Goal: Task Accomplishment & Management: Manage account settings

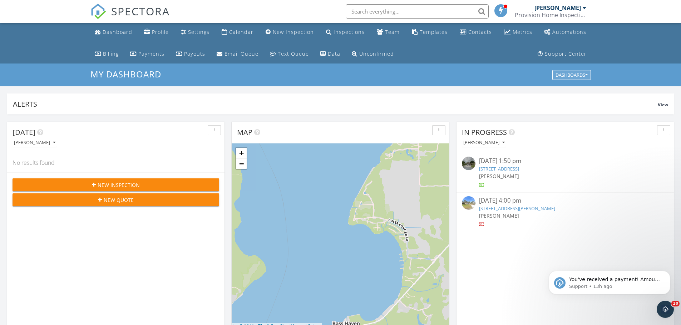
click at [568, 76] on div "Dashboards" at bounding box center [571, 75] width 32 height 5
click at [568, 90] on span "My Dashboard" at bounding box center [575, 92] width 40 height 8
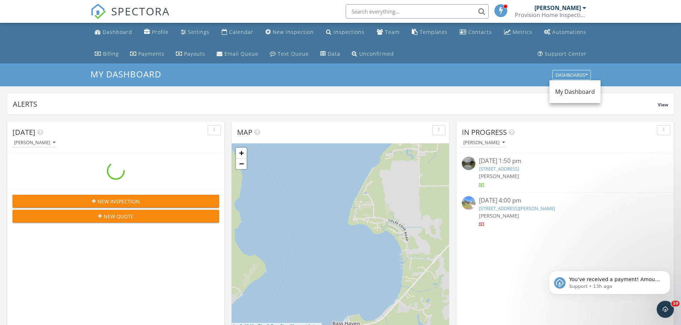
scroll to position [661, 692]
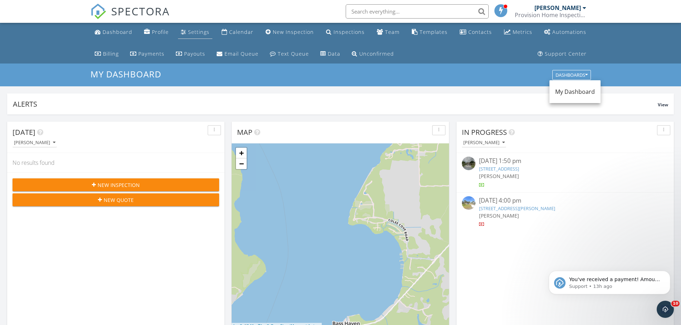
click at [191, 32] on div "Settings" at bounding box center [198, 32] width 21 height 7
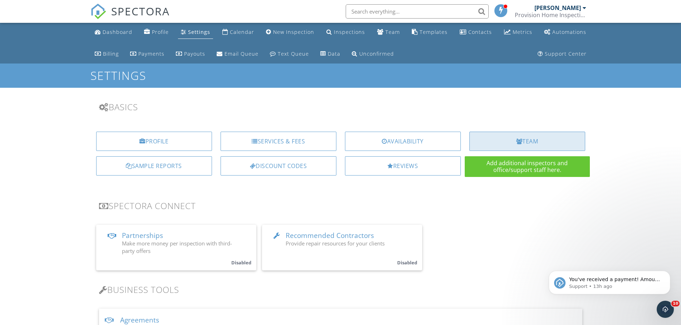
click at [530, 141] on div "Team" at bounding box center [527, 141] width 116 height 19
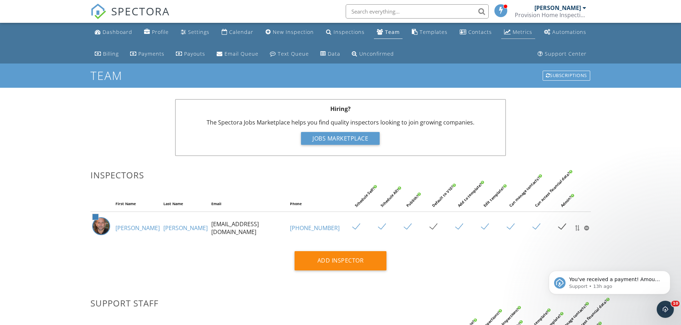
click at [514, 33] on div "Metrics" at bounding box center [522, 32] width 20 height 7
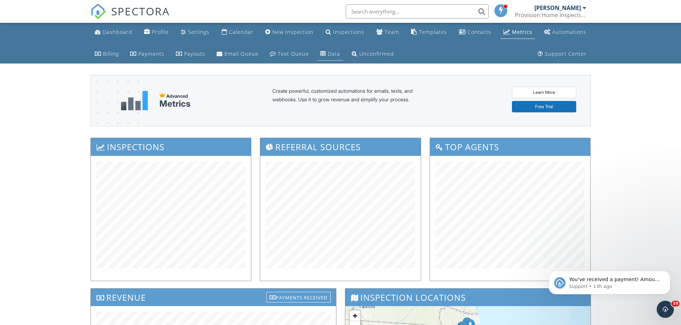
click at [323, 54] on div "Data" at bounding box center [323, 54] width 6 height 6
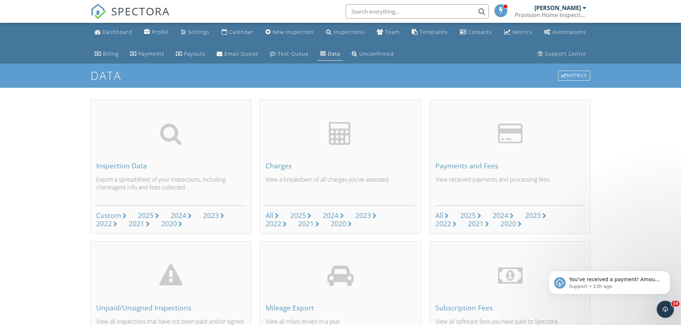
scroll to position [36, 0]
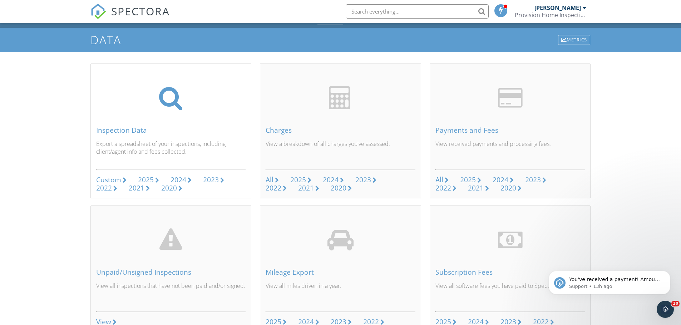
click at [149, 180] on div "2025" at bounding box center [146, 180] width 16 height 10
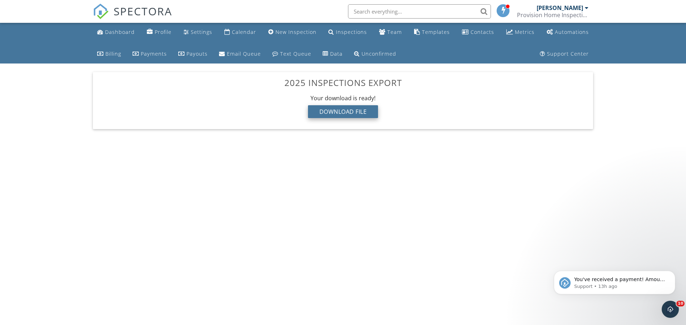
click at [337, 110] on div "Download File" at bounding box center [343, 111] width 70 height 13
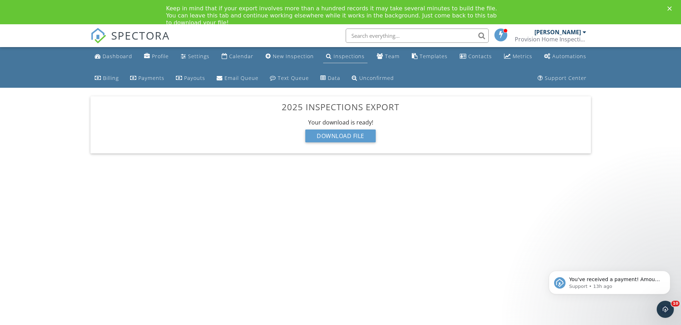
click at [343, 55] on div "Inspections" at bounding box center [348, 56] width 31 height 7
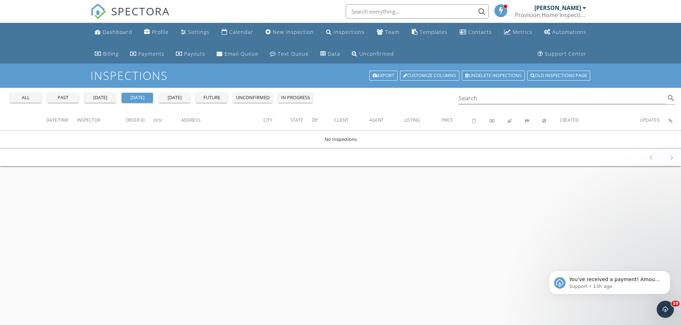
click at [95, 98] on div "yesterday" at bounding box center [100, 97] width 26 height 7
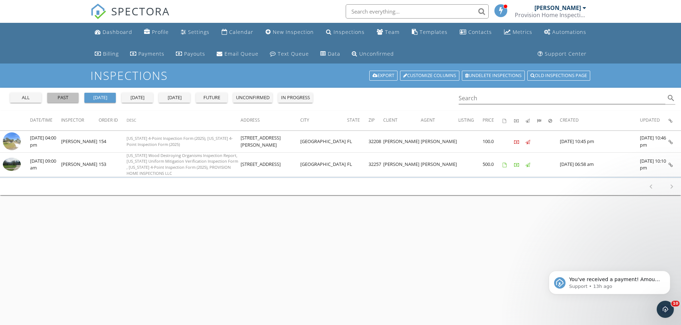
click at [58, 96] on div "past" at bounding box center [63, 97] width 26 height 7
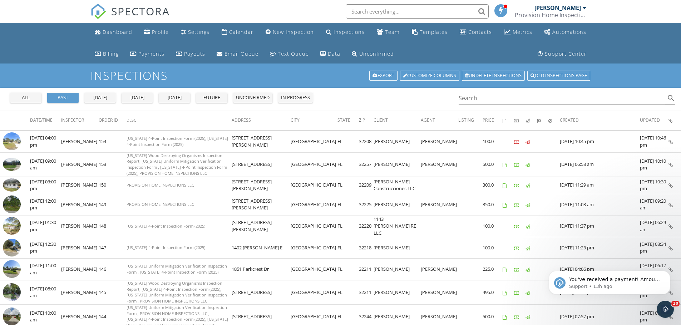
click at [293, 98] on div "in progress" at bounding box center [295, 97] width 29 height 7
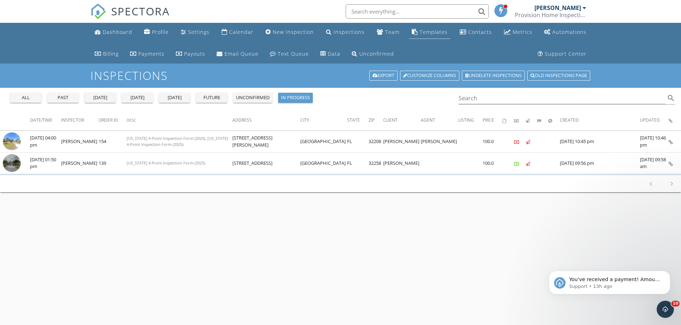
click at [436, 32] on div "Templates" at bounding box center [433, 32] width 28 height 7
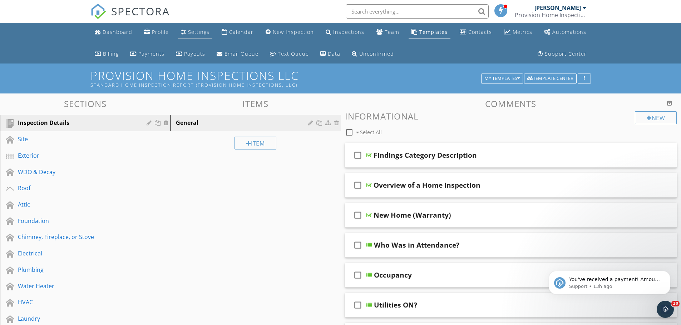
click at [194, 31] on div "Settings" at bounding box center [198, 32] width 21 height 7
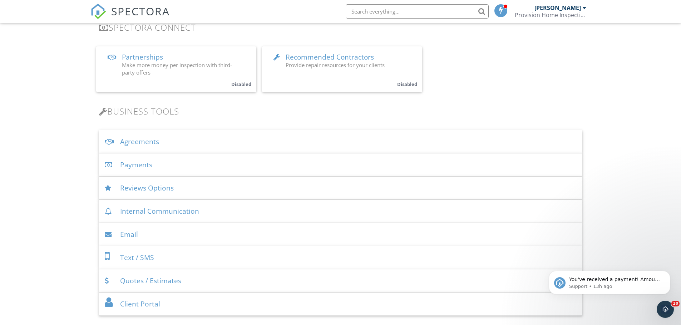
scroll to position [214, 0]
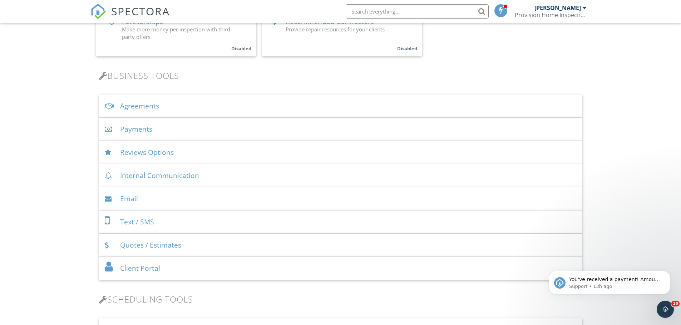
click at [172, 177] on div "Internal Communication" at bounding box center [340, 175] width 483 height 23
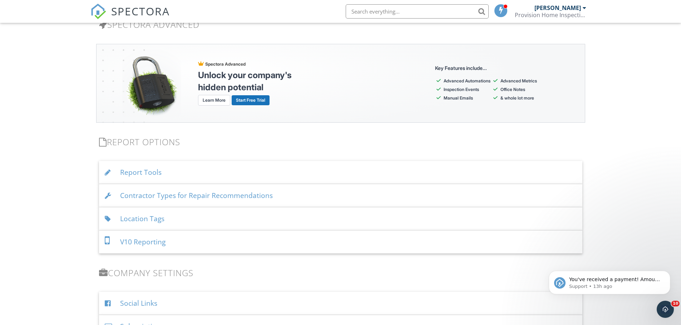
scroll to position [750, 0]
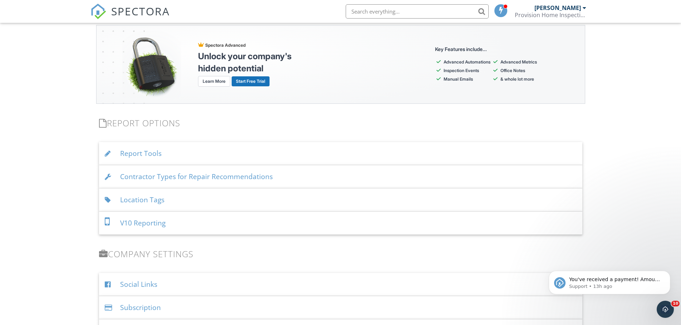
click at [143, 154] on div "Report Tools" at bounding box center [340, 153] width 483 height 23
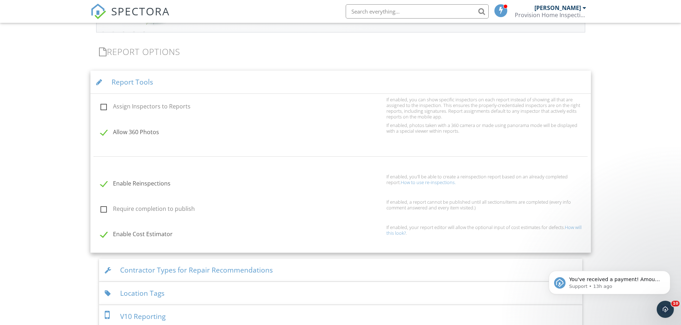
scroll to position [858, 0]
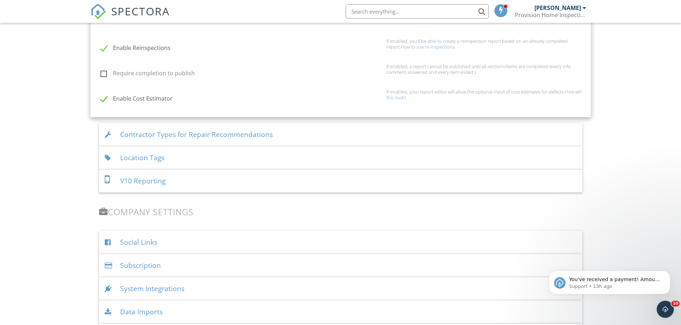
scroll to position [965, 0]
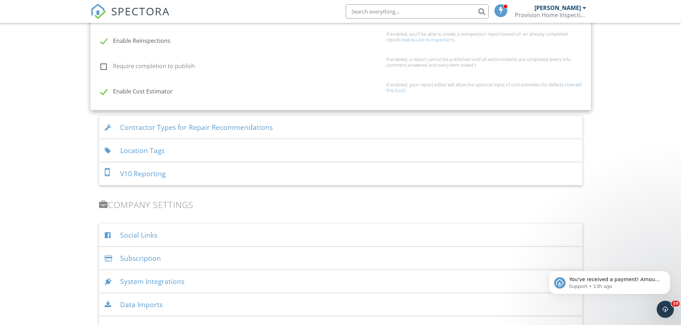
click at [143, 174] on div "V10 Reporting" at bounding box center [340, 174] width 483 height 23
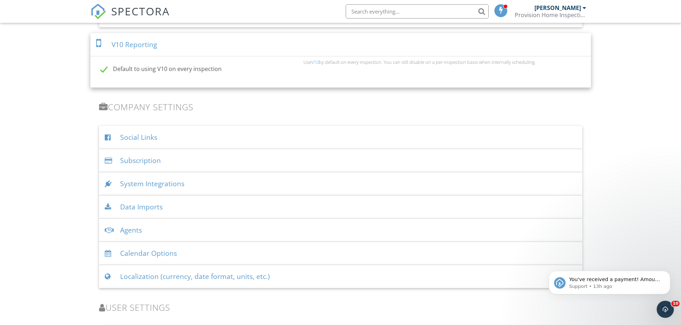
scroll to position [950, 0]
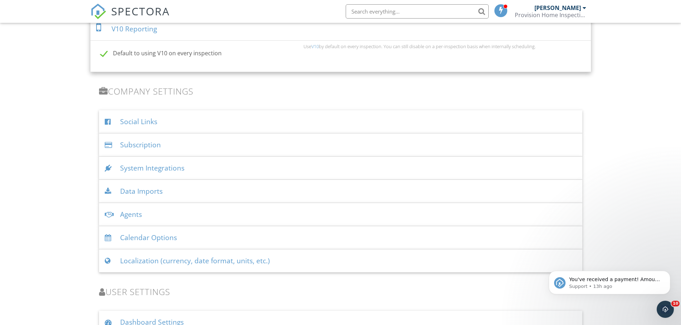
click at [140, 168] on div "System Integrations" at bounding box center [340, 168] width 483 height 23
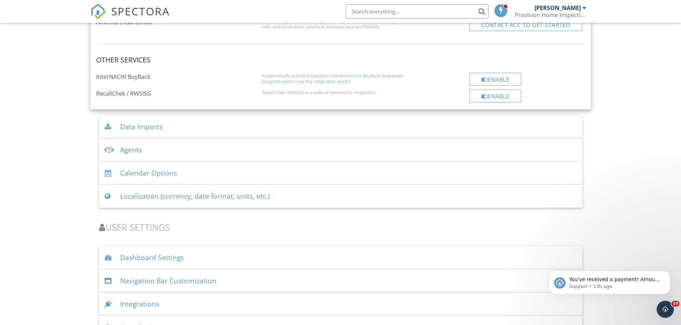
scroll to position [1415, 0]
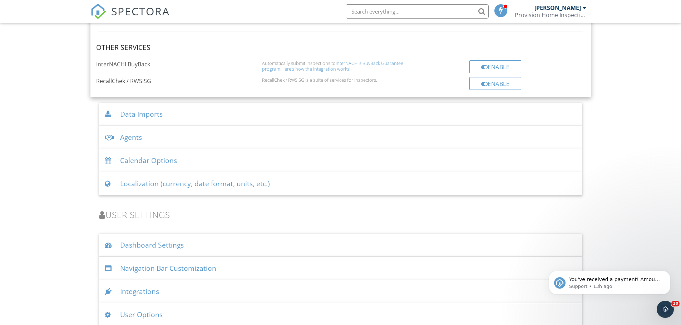
click at [154, 115] on div "Data Imports" at bounding box center [340, 114] width 483 height 23
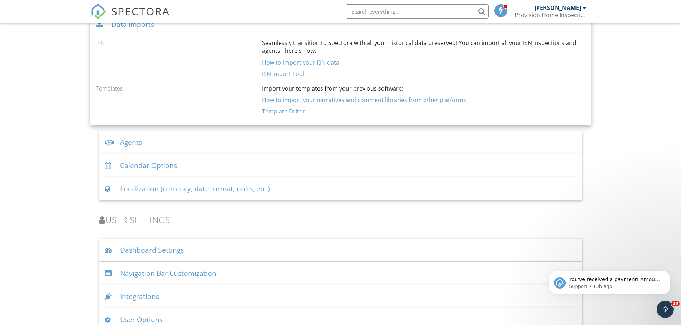
scroll to position [1135, 0]
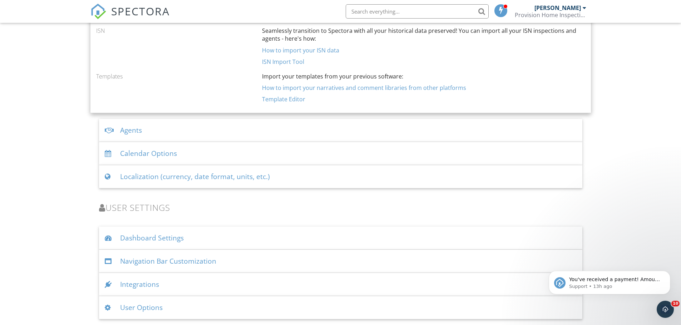
click at [145, 286] on div "Integrations" at bounding box center [340, 284] width 483 height 23
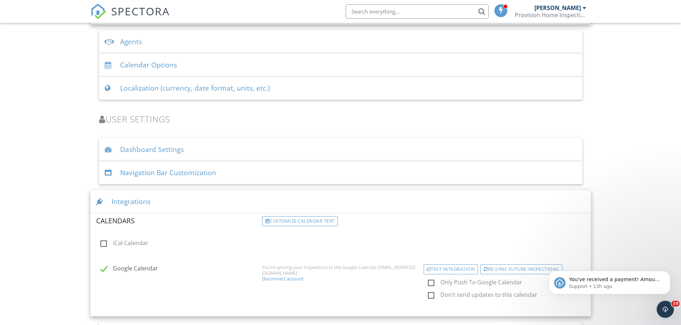
scroll to position [1250, 0]
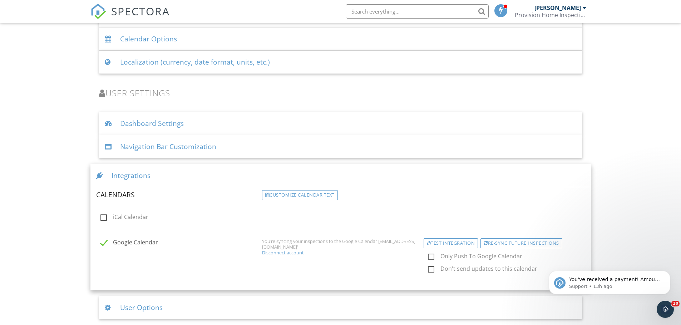
click at [157, 149] on div "Navigation Bar Customization" at bounding box center [340, 146] width 483 height 23
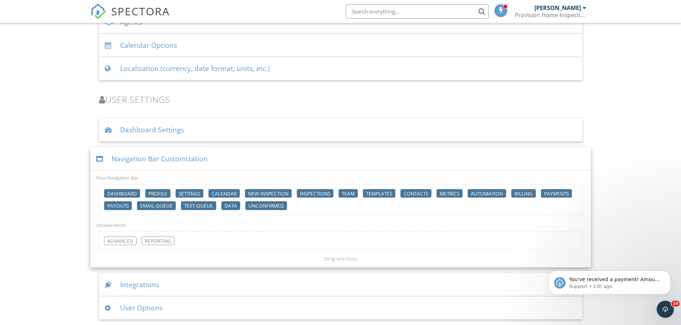
scroll to position [1244, 0]
click at [119, 239] on div "advanced" at bounding box center [120, 241] width 33 height 9
click at [162, 129] on div "Dashboard Settings" at bounding box center [340, 129] width 483 height 23
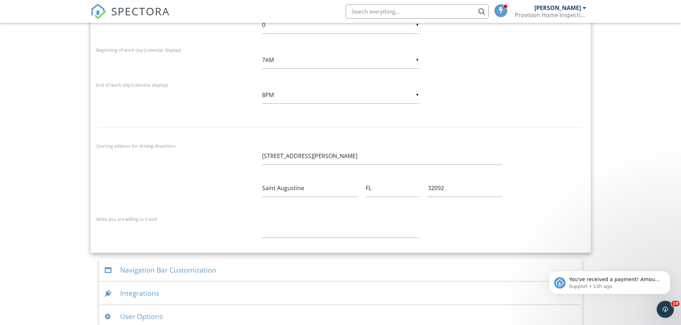
scroll to position [1527, 0]
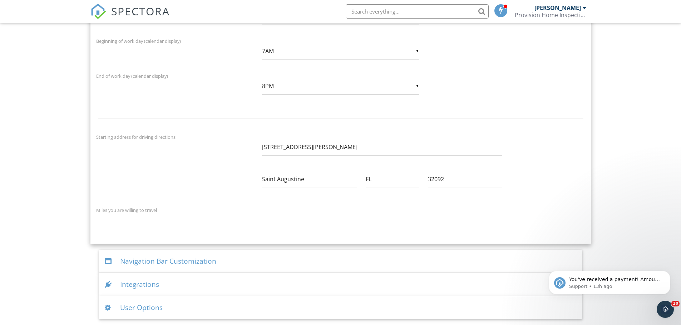
click at [145, 310] on div "User Options" at bounding box center [340, 308] width 483 height 23
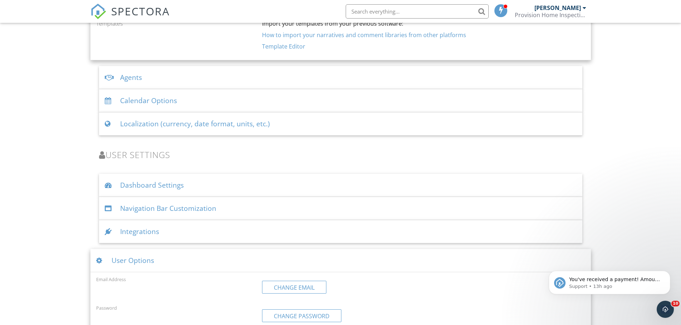
scroll to position [1151, 0]
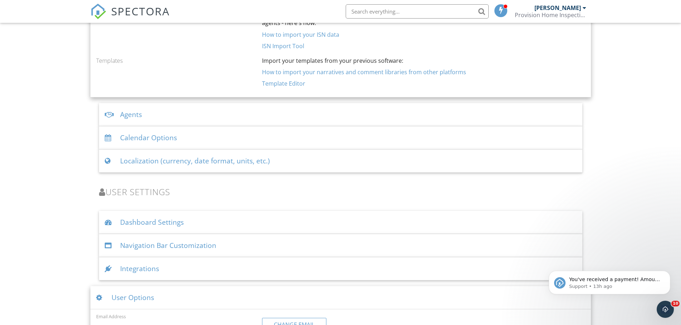
click at [129, 114] on div "Agents" at bounding box center [340, 114] width 483 height 23
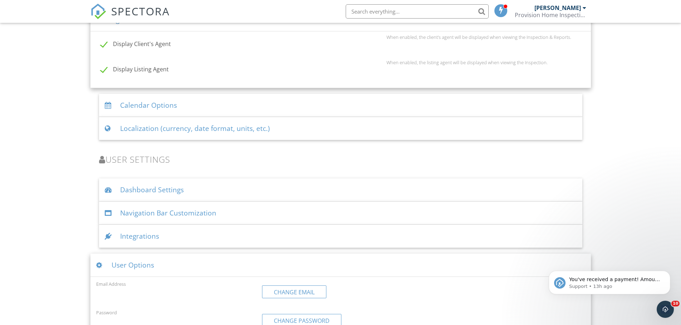
click at [243, 129] on div "Localization (currency, date format, units, etc.)" at bounding box center [340, 128] width 483 height 23
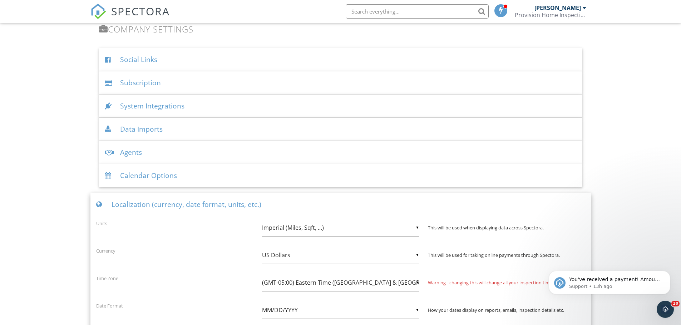
scroll to position [1008, 0]
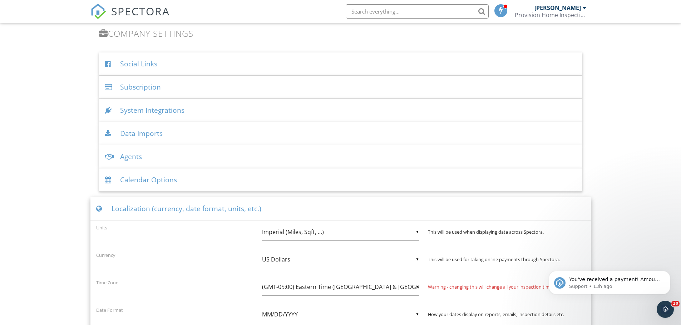
click at [167, 109] on div "System Integrations" at bounding box center [340, 110] width 483 height 23
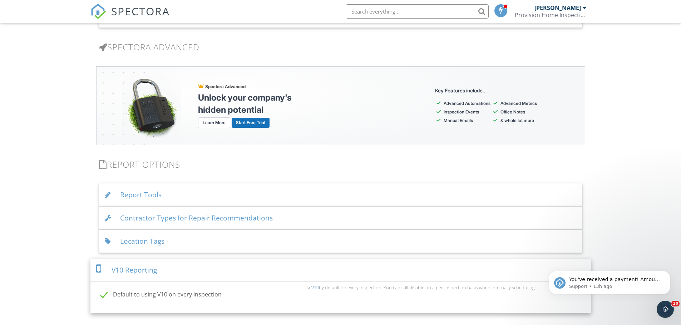
scroll to position [687, 0]
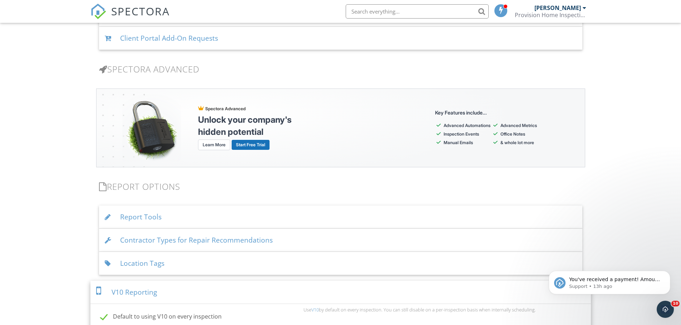
click at [133, 216] on div "Report Tools" at bounding box center [340, 217] width 483 height 23
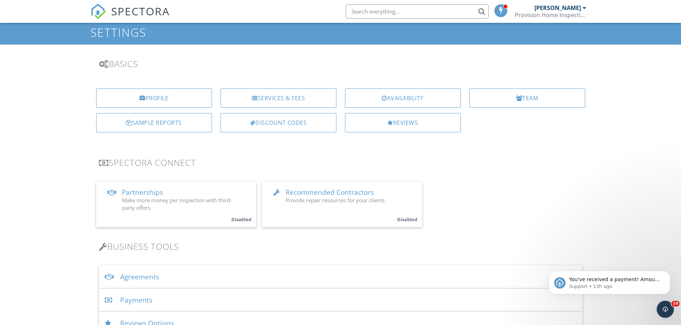
scroll to position [8, 0]
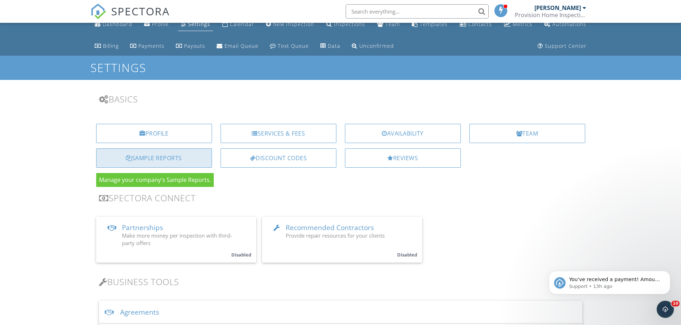
click at [160, 163] on div "Sample Reports" at bounding box center [154, 158] width 116 height 19
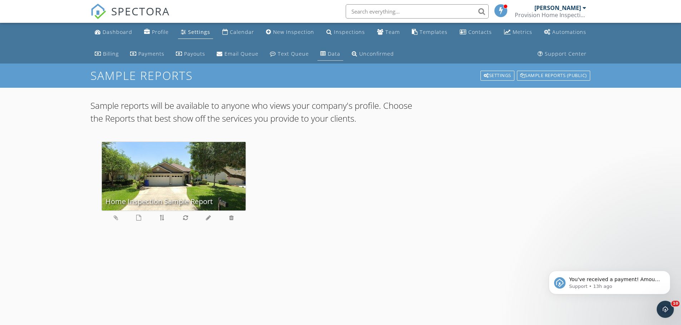
click at [330, 55] on div "Data" at bounding box center [334, 53] width 13 height 7
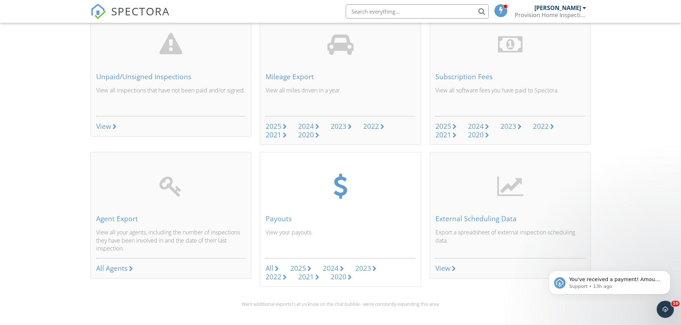
scroll to position [232, 0]
click at [452, 268] on div at bounding box center [454, 269] width 4 height 6
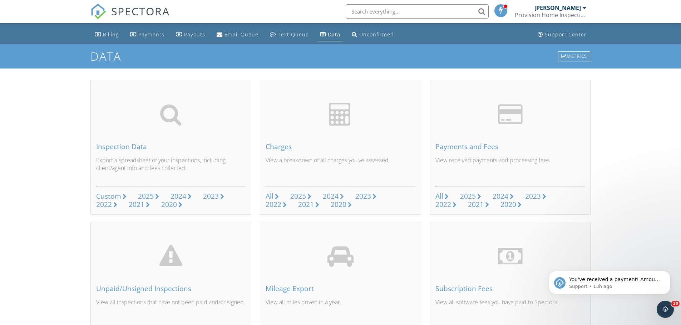
scroll to position [18, 0]
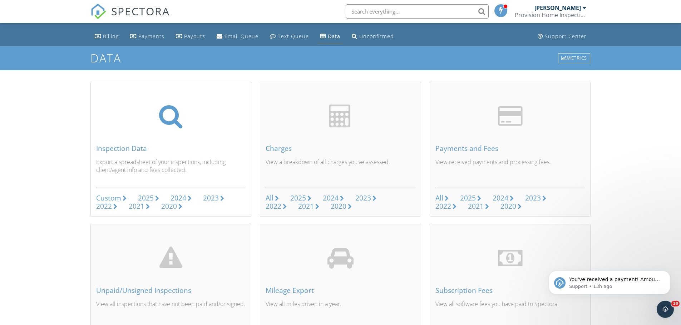
click at [109, 199] on div "Custom" at bounding box center [108, 198] width 25 height 10
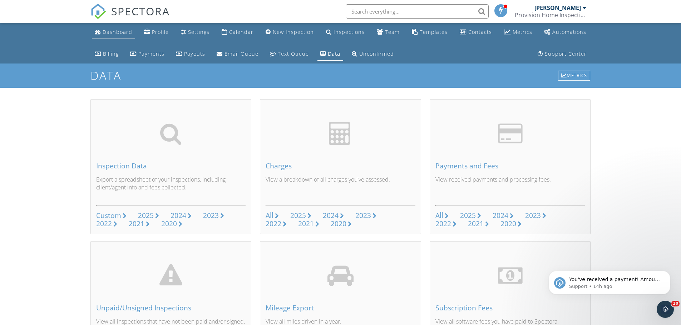
click at [112, 32] on div "Dashboard" at bounding box center [118, 32] width 30 height 7
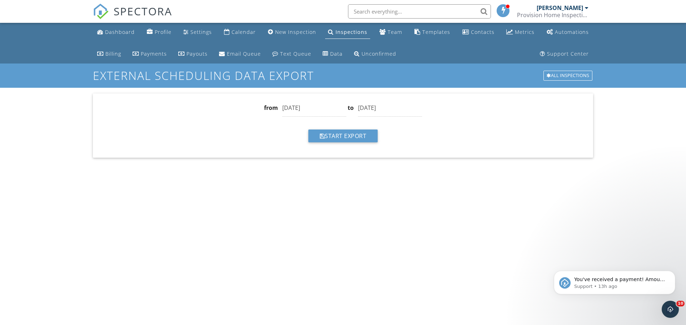
click at [287, 108] on input "08/01/2025" at bounding box center [314, 108] width 64 height 18
click at [459, 118] on div "from 08/01/2025 to 08/31/2025 Start Export" at bounding box center [343, 126] width 500 height 64
click at [577, 34] on div "Automations" at bounding box center [572, 32] width 34 height 7
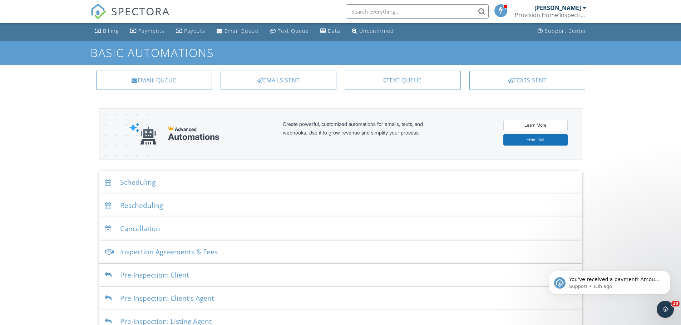
scroll to position [23, 0]
click at [532, 123] on link "Learn More" at bounding box center [535, 125] width 64 height 11
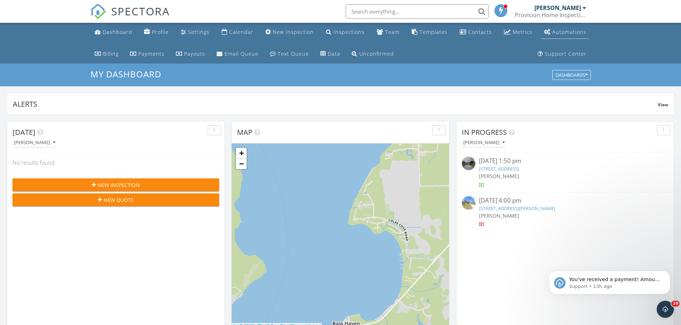
click at [560, 31] on div "Automations" at bounding box center [569, 32] width 34 height 7
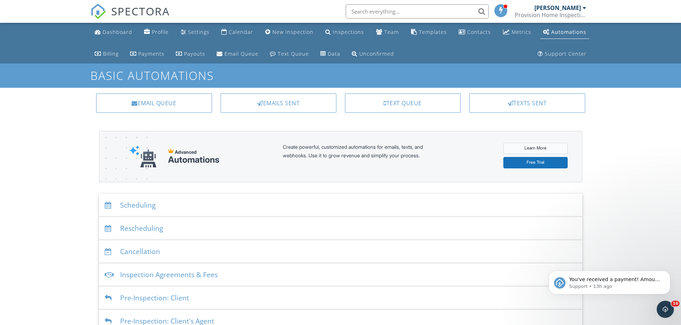
click at [540, 149] on link "Learn More" at bounding box center [535, 148] width 64 height 11
click at [654, 119] on div "Dashboard Profile Settings Calendar New Inspection Inspections Team Templates C…" at bounding box center [340, 236] width 681 height 427
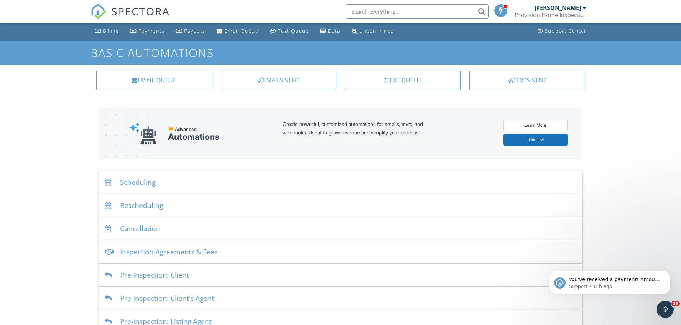
scroll to position [36, 0]
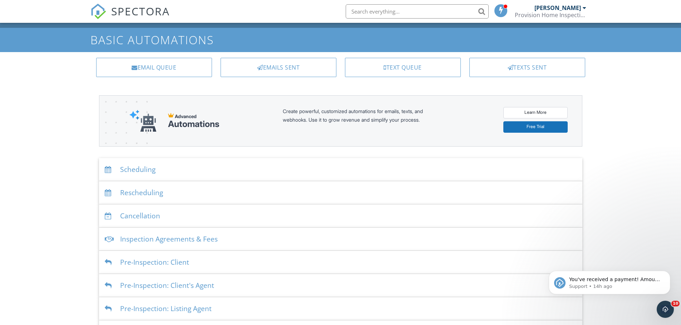
click at [139, 169] on div "Scheduling" at bounding box center [340, 169] width 483 height 23
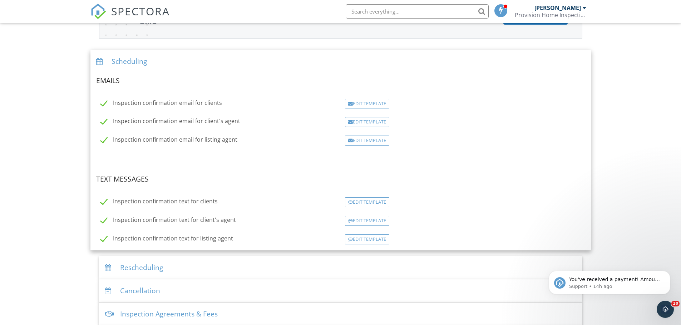
scroll to position [143, 0]
click at [160, 139] on label "Inspection confirmation email for listing agent" at bounding box center [168, 142] width 137 height 9
click at [162, 139] on label "Inspection confirmation email for listing agent" at bounding box center [168, 142] width 137 height 9
click at [101, 140] on input "Inspection confirmation email for listing agent" at bounding box center [98, 142] width 5 height 5
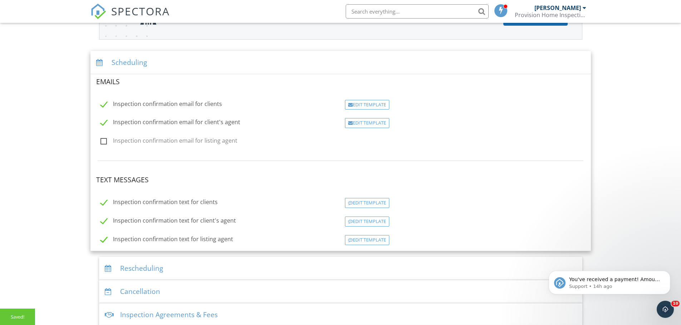
checkbox input "true"
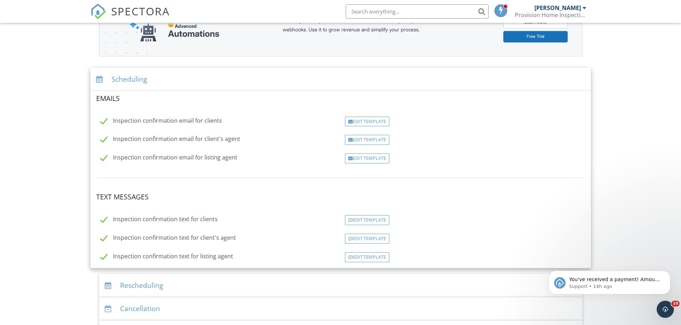
scroll to position [107, 0]
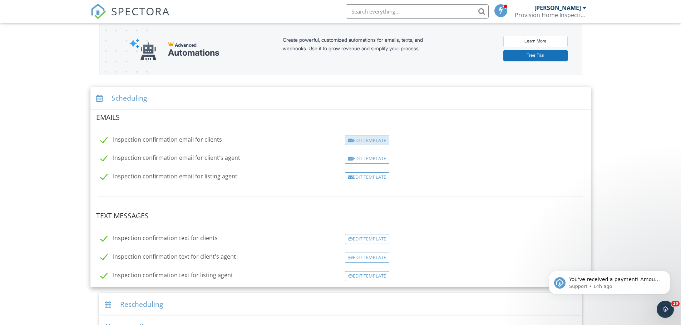
click at [363, 140] on div "Edit Template" at bounding box center [367, 141] width 44 height 10
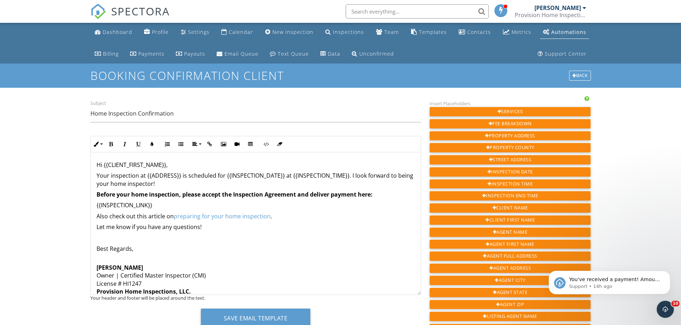
click at [560, 31] on div "Automations" at bounding box center [568, 32] width 35 height 7
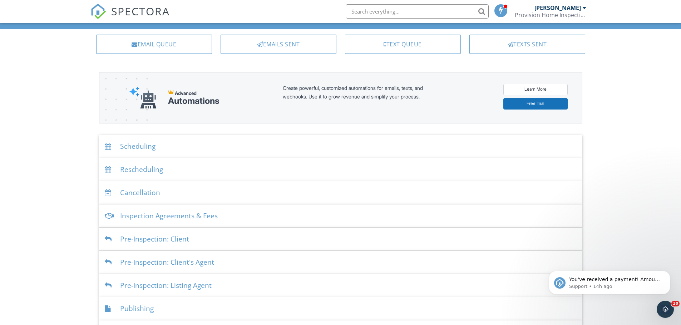
scroll to position [71, 0]
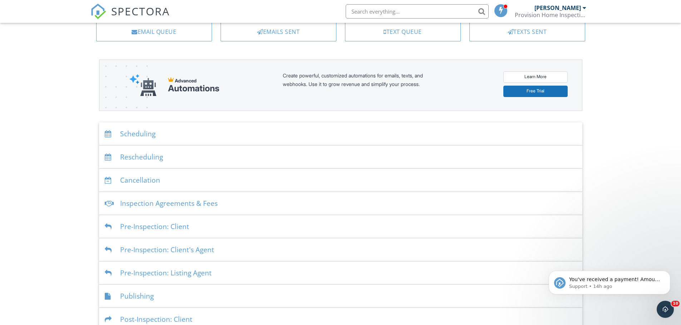
click at [180, 203] on div "Inspection Agreements & Fees" at bounding box center [340, 203] width 483 height 23
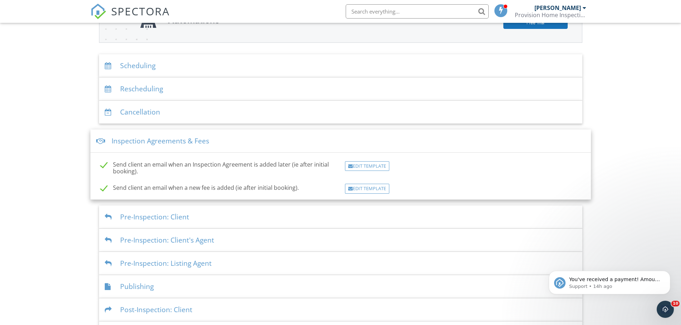
scroll to position [143, 0]
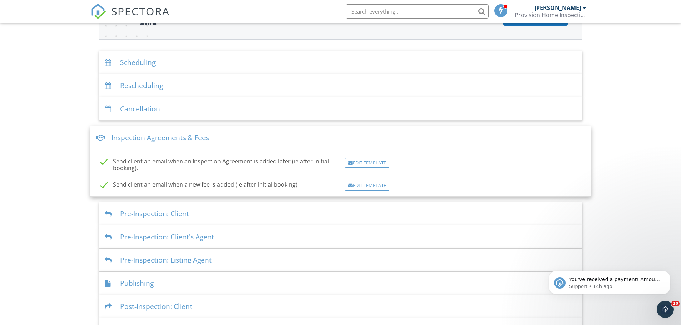
click at [615, 124] on div "Dashboard Profile Settings Calendar New Inspection Inspections Team Templates C…" at bounding box center [340, 122] width 681 height 485
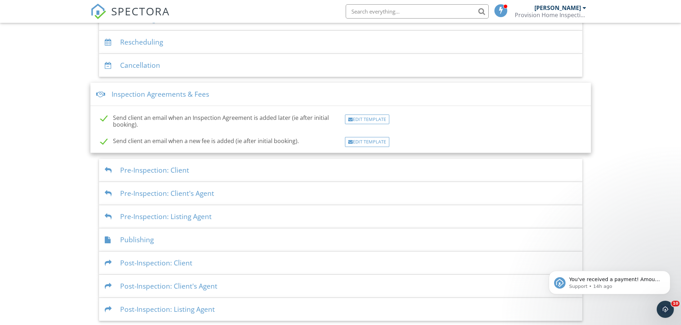
scroll to position [188, 0]
click at [134, 237] on div "Publishing" at bounding box center [340, 238] width 483 height 23
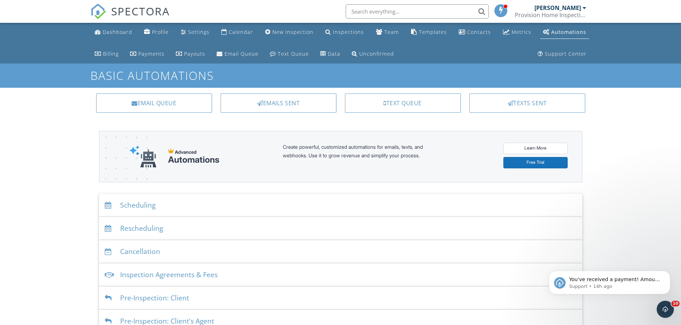
click at [138, 205] on div "Scheduling" at bounding box center [340, 205] width 483 height 23
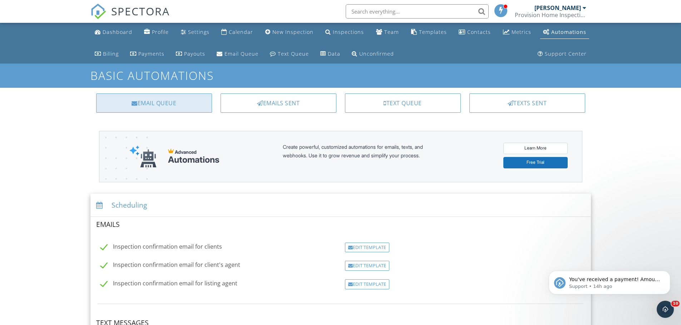
click at [169, 104] on div "Email Queue" at bounding box center [154, 103] width 116 height 19
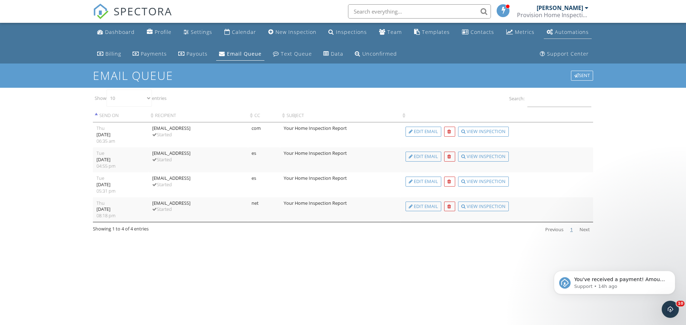
click at [571, 30] on div "Automations" at bounding box center [572, 32] width 34 height 7
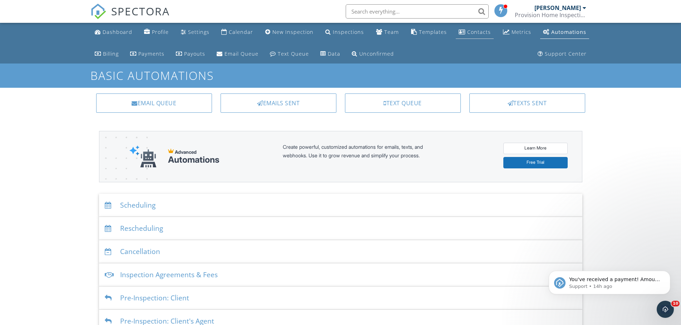
click at [477, 33] on div "Contacts" at bounding box center [479, 32] width 24 height 7
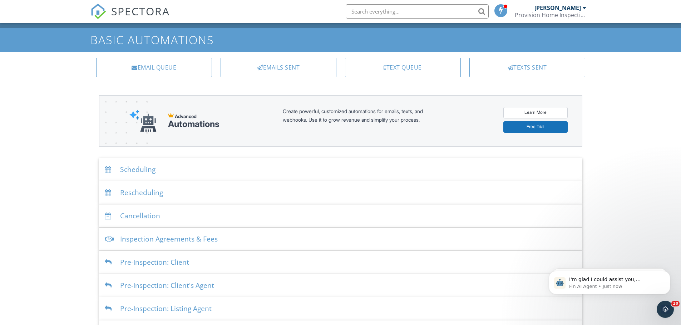
click at [140, 171] on div "Scheduling" at bounding box center [340, 169] width 483 height 23
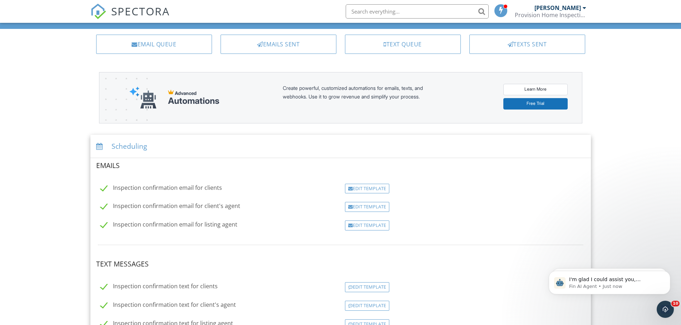
scroll to position [71, 0]
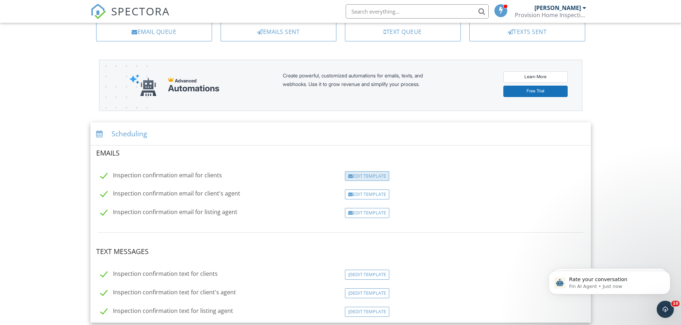
click at [365, 177] on div "Edit Template" at bounding box center [367, 177] width 44 height 10
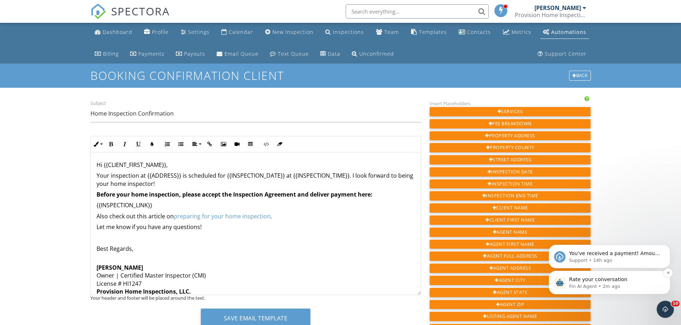
click at [584, 278] on span "Rate your conversation" at bounding box center [598, 280] width 58 height 6
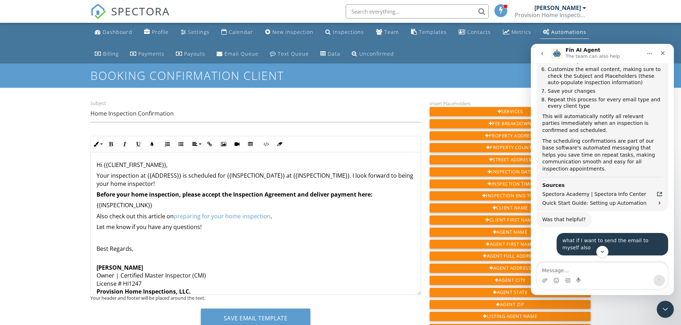
scroll to position [2496, 0]
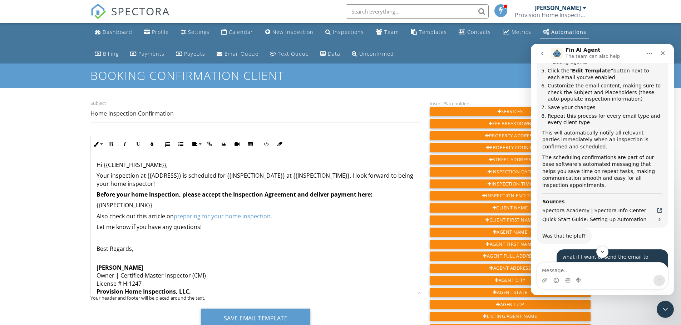
click at [72, 46] on ul "Dashboard Profile Settings Calendar New Inspection Inspections Team Templates C…" at bounding box center [340, 43] width 681 height 41
click at [190, 34] on div "Settings" at bounding box center [198, 32] width 21 height 7
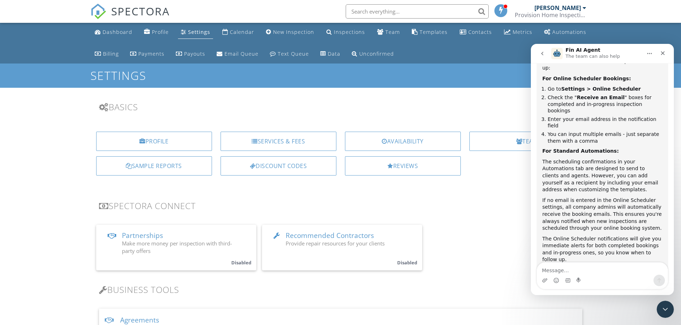
scroll to position [2746, 0]
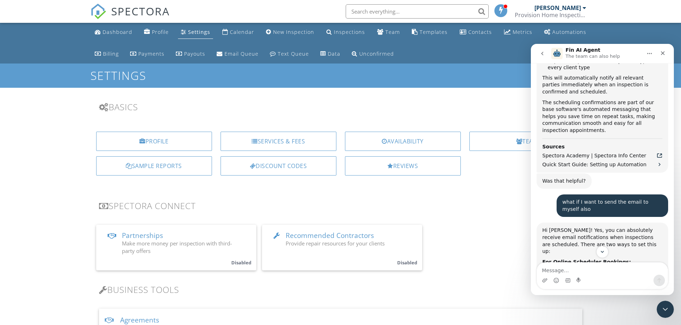
scroll to position [2511, 0]
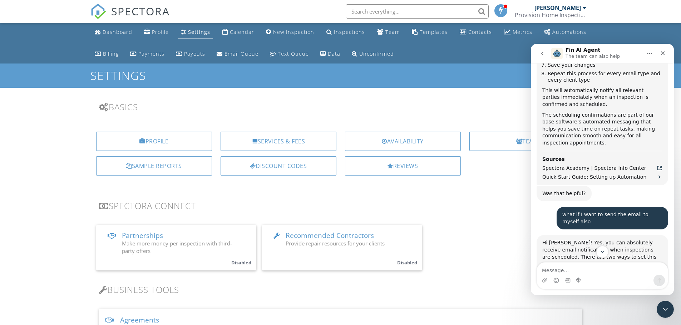
click at [661, 52] on icon "Close" at bounding box center [663, 53] width 4 height 4
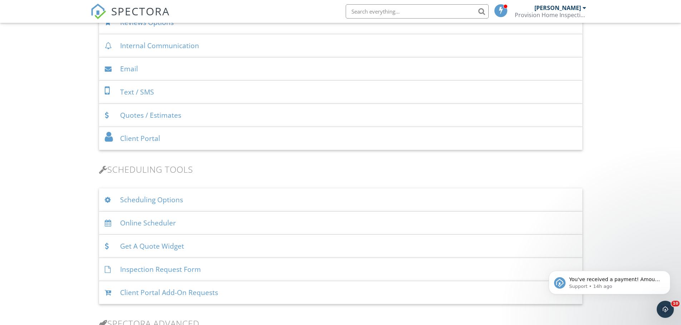
scroll to position [357, 0]
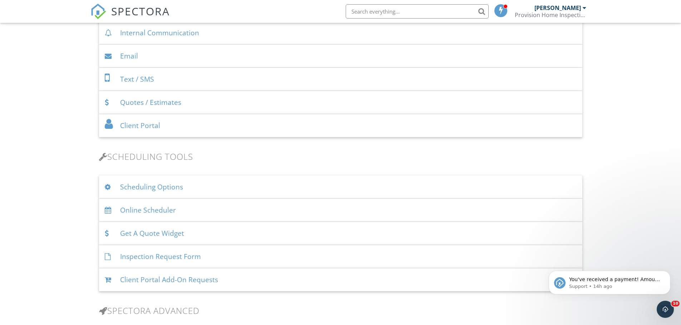
click at [141, 209] on div "Online Scheduler" at bounding box center [340, 210] width 483 height 23
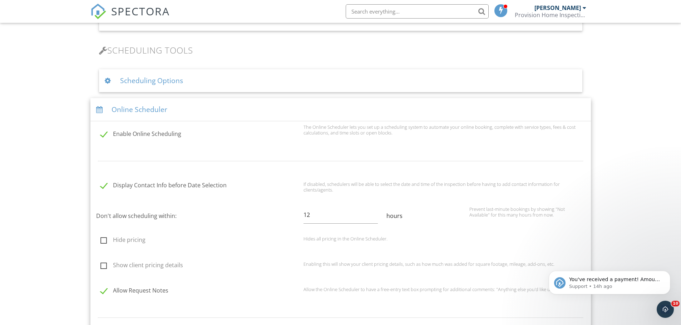
scroll to position [464, 0]
click at [153, 134] on label "Enable Online Scheduling" at bounding box center [199, 134] width 199 height 9
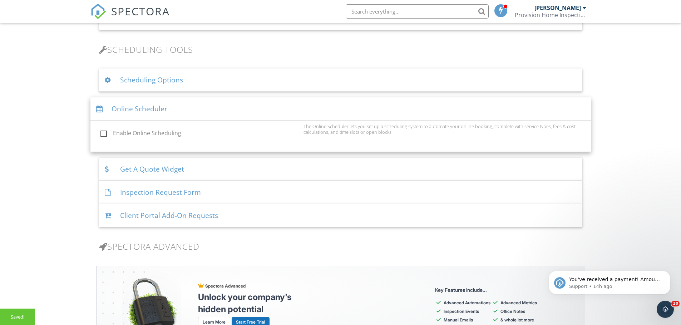
click at [153, 134] on label "Enable Online Scheduling" at bounding box center [199, 134] width 199 height 9
click at [101, 134] on input "Enable Online Scheduling" at bounding box center [98, 134] width 5 height 5
checkbox input "true"
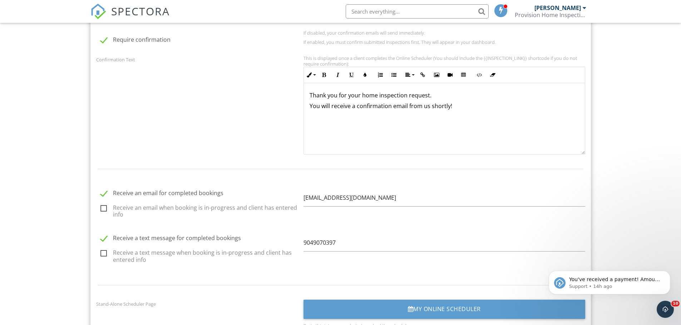
scroll to position [750, 0]
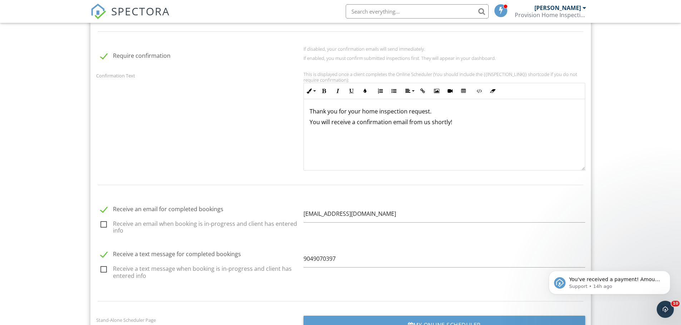
click at [103, 210] on label "Receive an email for completed bookings" at bounding box center [199, 210] width 199 height 9
click at [101, 209] on label "Receive an email for completed bookings" at bounding box center [199, 210] width 199 height 9
click at [101, 209] on input "Receive an email for completed bookings" at bounding box center [98, 210] width 5 height 5
checkbox input "true"
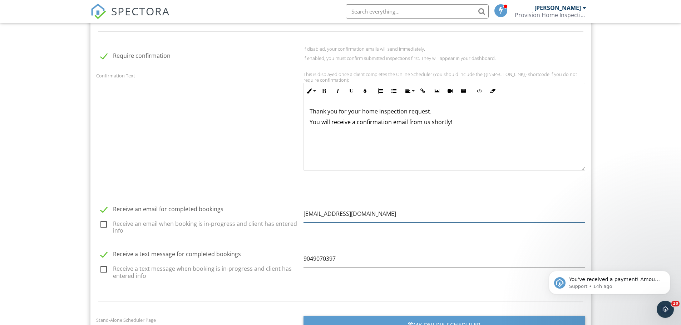
click at [379, 214] on input "info@ppsinspection.com" at bounding box center [444, 214] width 282 height 18
type input "info@ppsinspection.com"
